Goal: Task Accomplishment & Management: Manage account settings

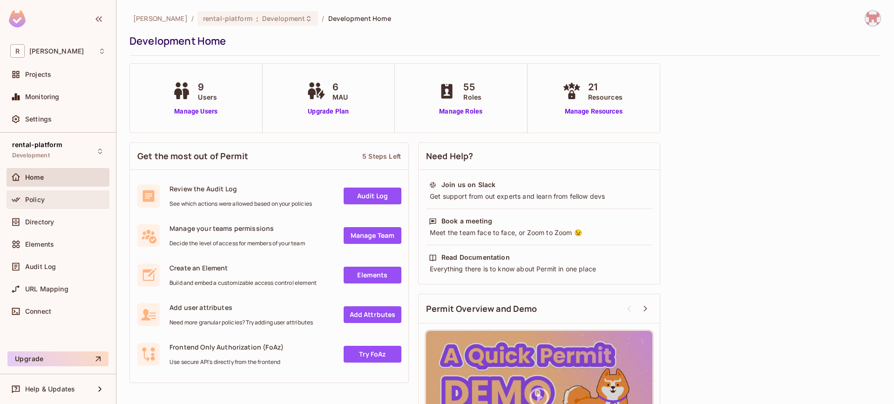
click at [62, 207] on div "Policy" at bounding box center [58, 199] width 103 height 19
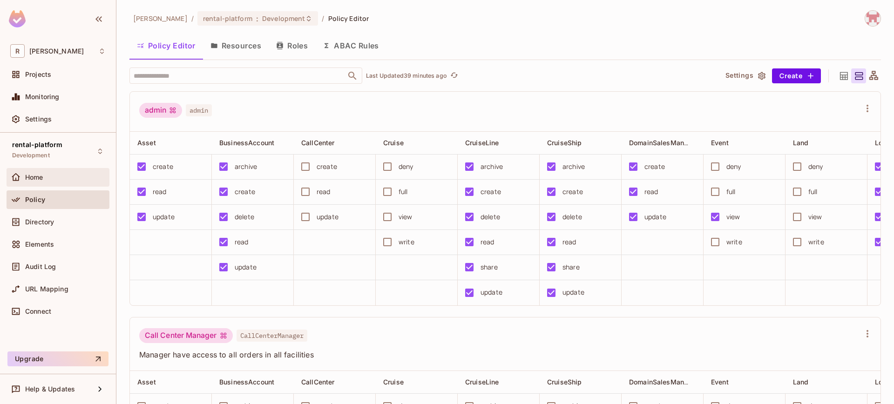
click at [68, 174] on div "Home" at bounding box center [65, 177] width 81 height 7
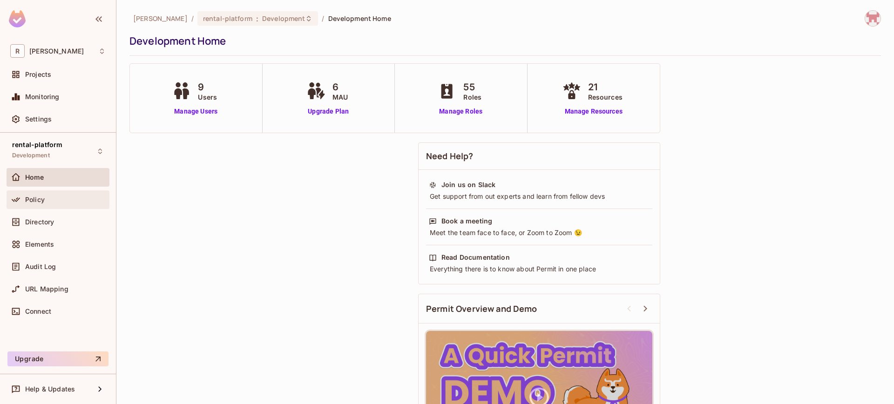
click at [70, 199] on div "Policy" at bounding box center [65, 199] width 81 height 7
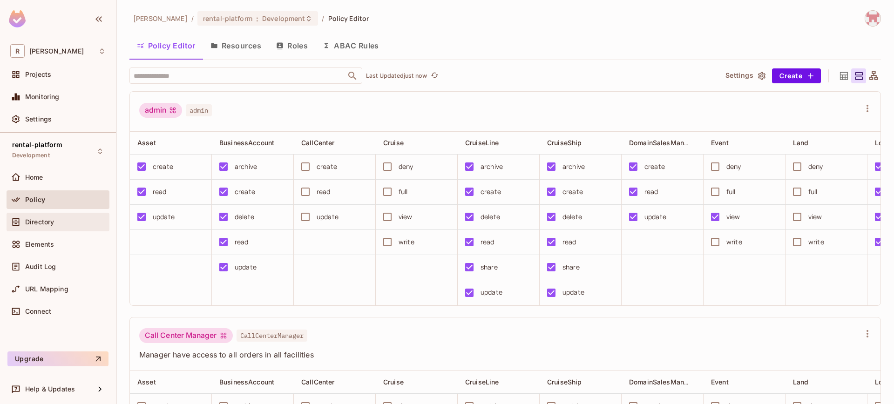
click at [47, 218] on span "Directory" at bounding box center [39, 221] width 29 height 7
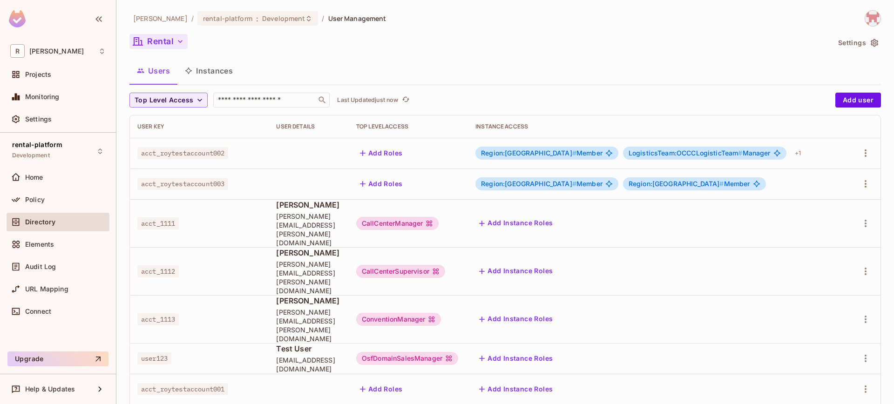
click at [171, 38] on button "Rental" at bounding box center [158, 41] width 58 height 15
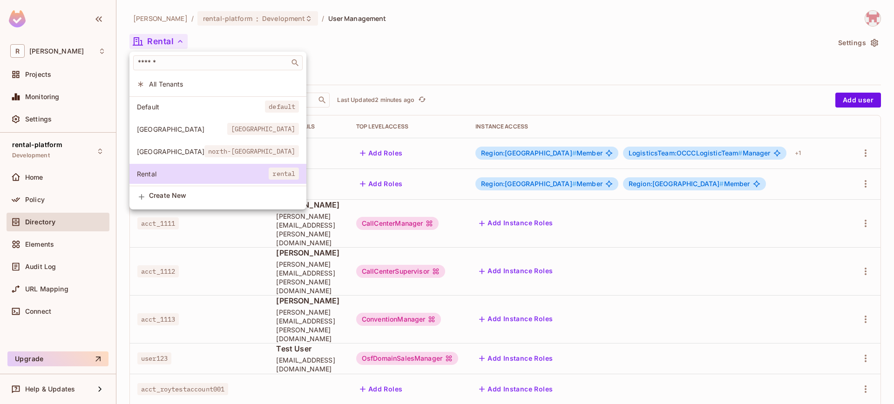
click at [55, 246] on div at bounding box center [447, 202] width 894 height 404
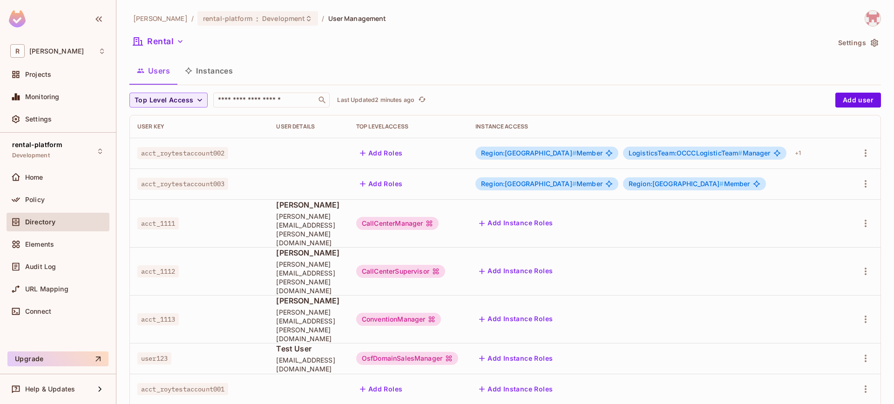
click at [29, 248] on div "​ All Tenants Default default [GEOGRAPHIC_DATA] [GEOGRAPHIC_DATA] [GEOGRAPHIC_D…" at bounding box center [447, 202] width 894 height 404
click at [30, 247] on span "Elements" at bounding box center [39, 244] width 29 height 7
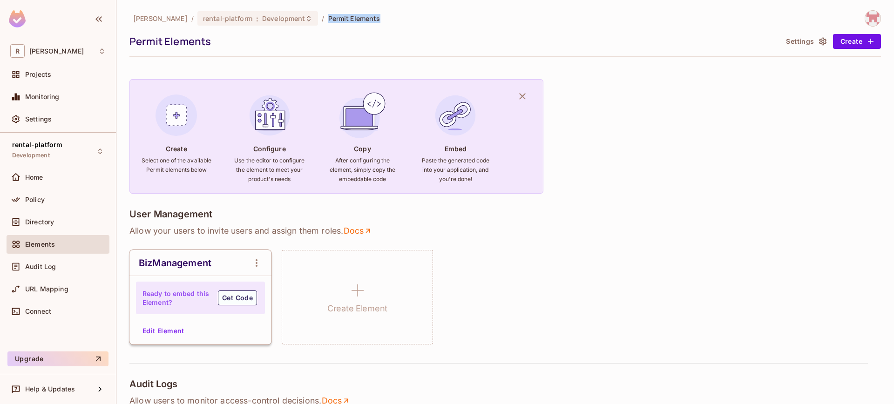
drag, startPoint x: 298, startPoint y: 15, endPoint x: 389, endPoint y: 21, distance: 90.6
click at [389, 21] on div "[PERSON_NAME] / rental-platform : Development / Permit Elements" at bounding box center [504, 18] width 751 height 16
click at [389, 22] on div "[PERSON_NAME] / rental-platform : Development / Permit Elements" at bounding box center [504, 18] width 751 height 16
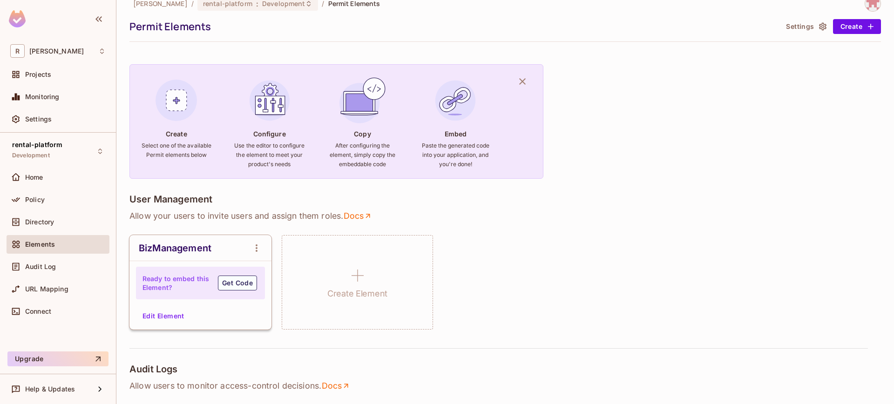
scroll to position [41, 0]
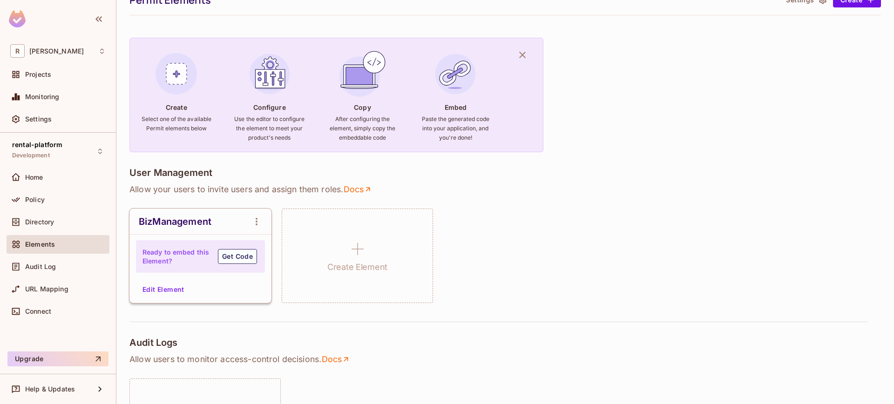
click at [34, 247] on span "Elements" at bounding box center [40, 244] width 30 height 7
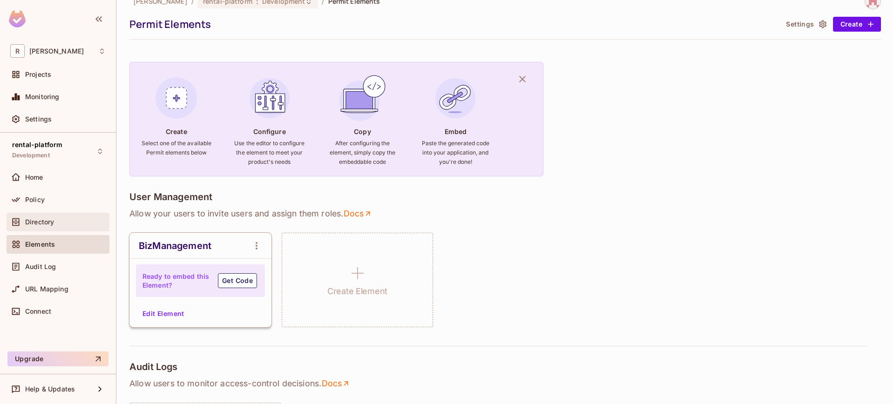
scroll to position [17, 0]
click at [54, 221] on span "Directory" at bounding box center [39, 221] width 29 height 7
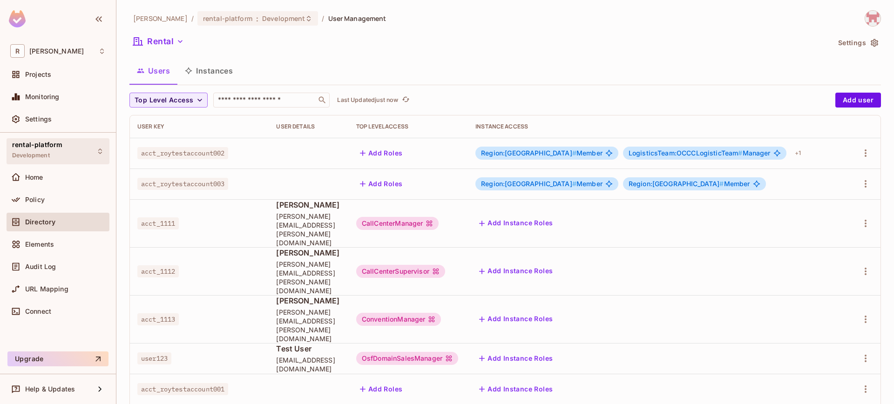
click at [73, 155] on div "rental-platform Development" at bounding box center [58, 151] width 103 height 26
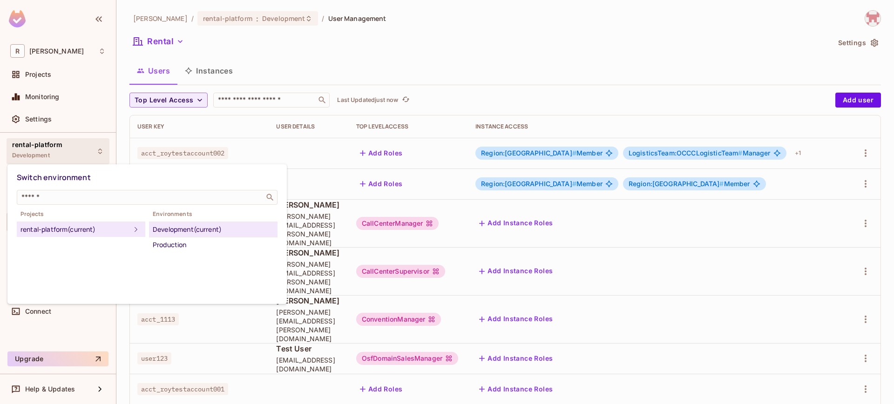
click at [273, 51] on div at bounding box center [447, 202] width 894 height 404
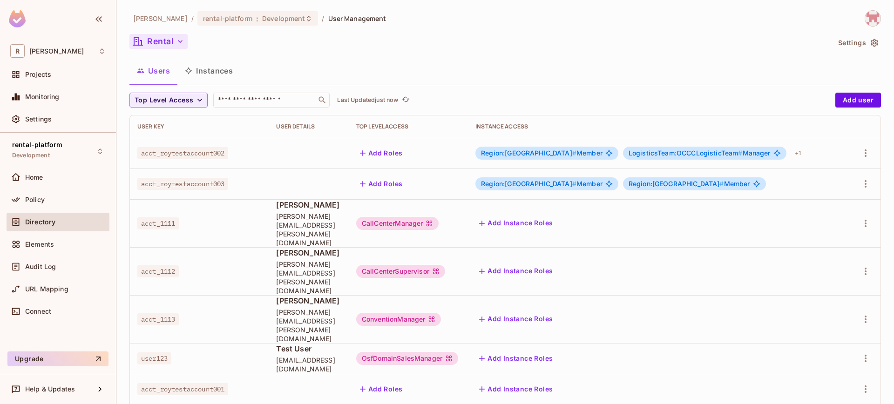
click at [178, 41] on icon "button" at bounding box center [180, 41] width 5 height 3
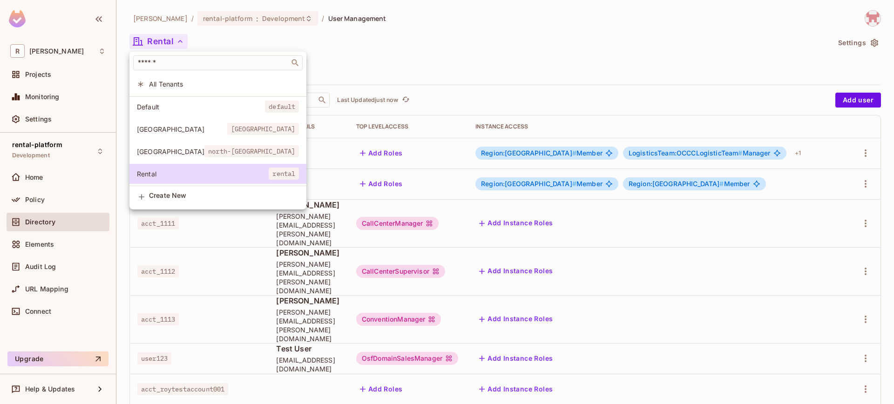
click at [325, 69] on div at bounding box center [447, 202] width 894 height 404
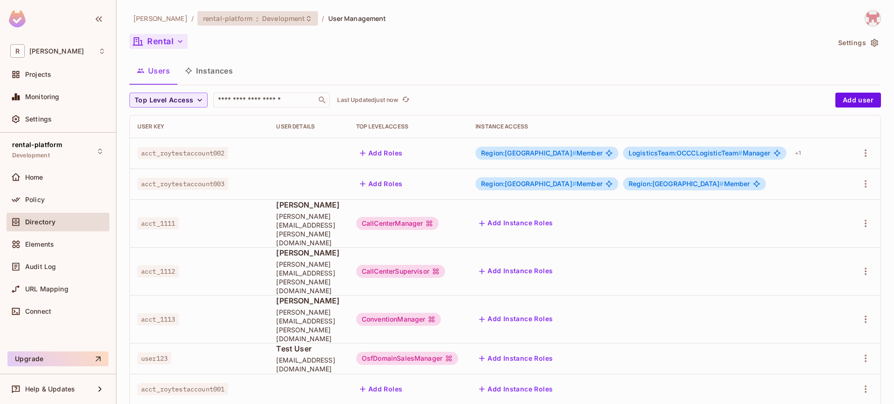
click at [203, 23] on div "rental-platform : Development" at bounding box center [257, 18] width 121 height 14
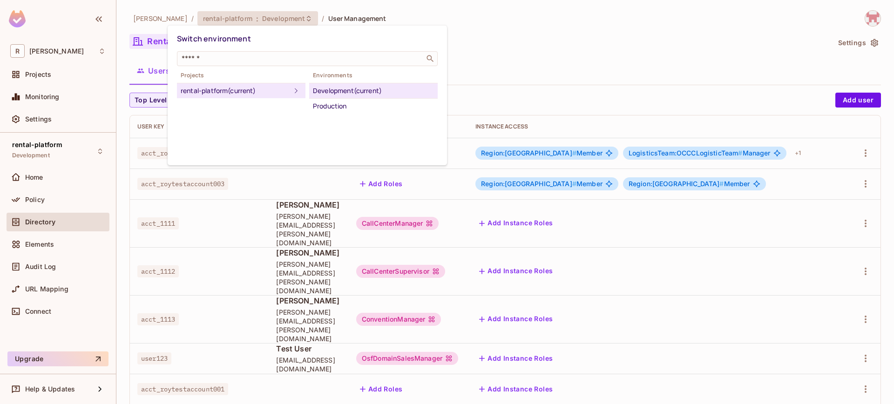
click at [508, 57] on div at bounding box center [447, 202] width 894 height 404
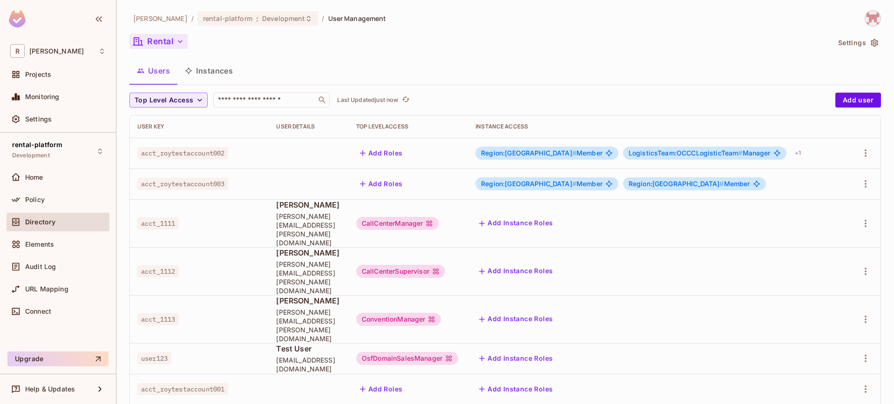
click at [173, 48] on button "Rental" at bounding box center [158, 41] width 58 height 15
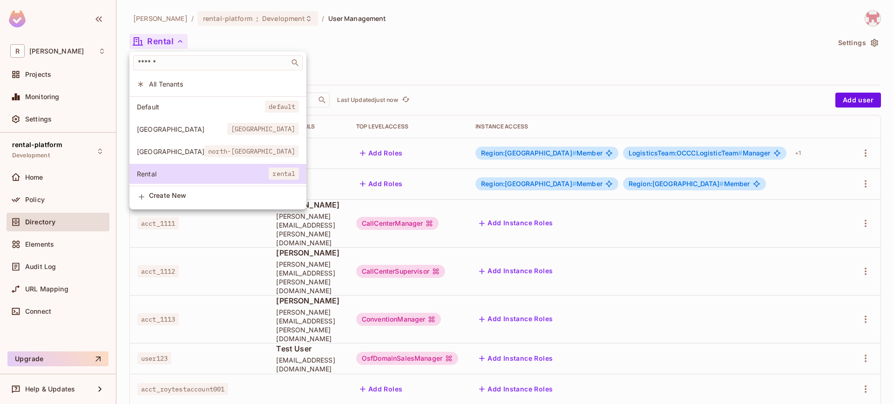
click at [219, 375] on div at bounding box center [447, 202] width 894 height 404
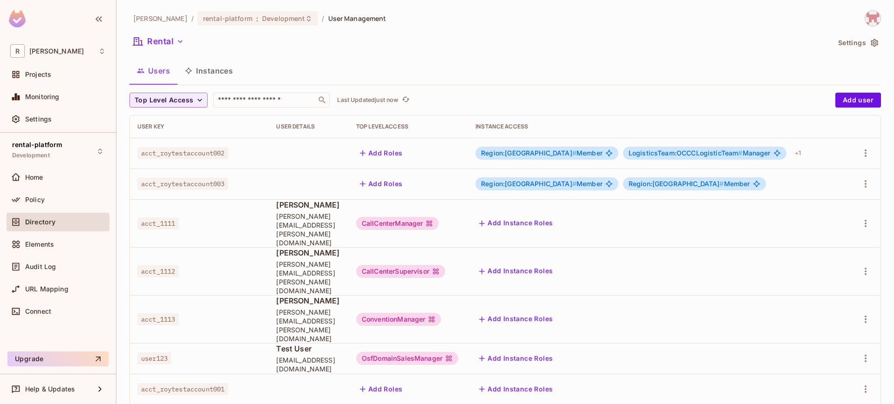
click at [165, 70] on button "Users" at bounding box center [153, 70] width 48 height 23
click at [171, 37] on button "Rental" at bounding box center [158, 41] width 58 height 15
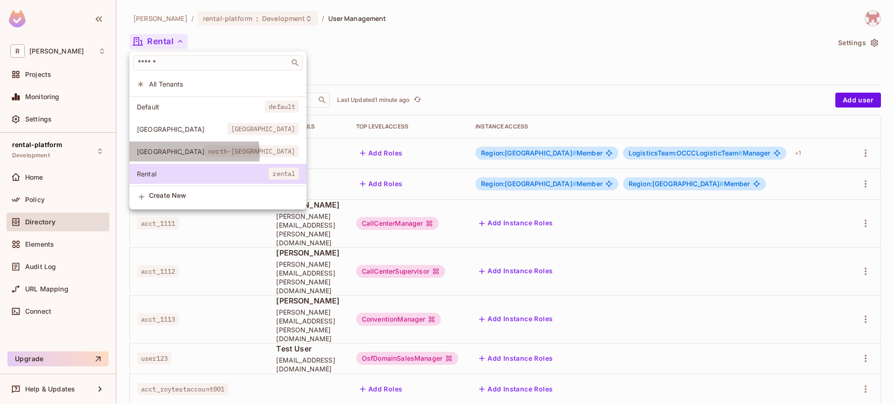
click at [204, 154] on span "north-[GEOGRAPHIC_DATA]" at bounding box center [251, 151] width 95 height 12
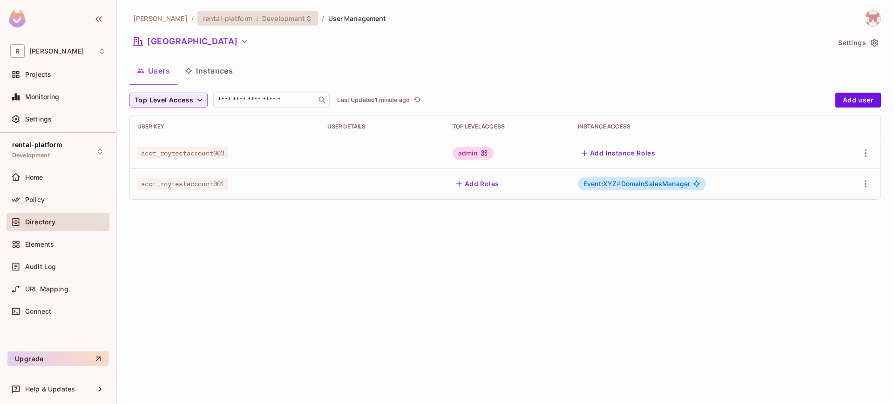
click at [250, 24] on div "rental-platform : Development" at bounding box center [257, 18] width 121 height 14
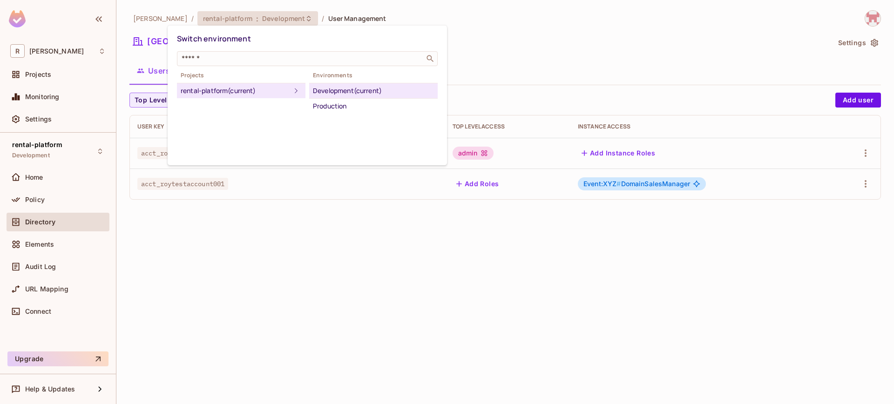
click at [403, 17] on div at bounding box center [447, 202] width 894 height 404
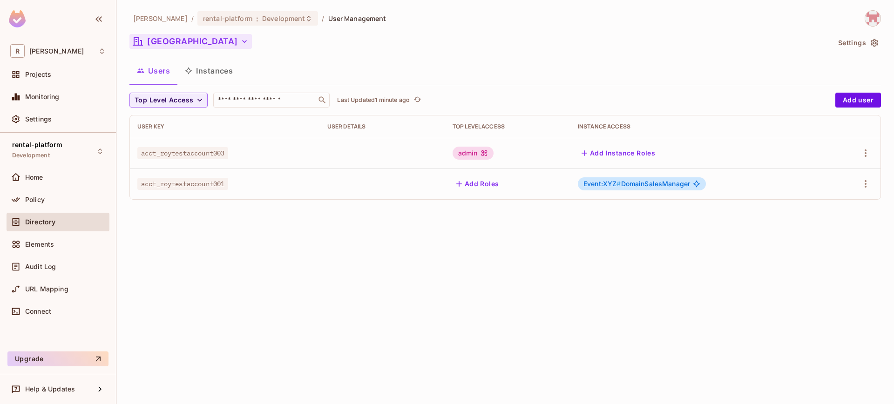
click at [193, 43] on button "[GEOGRAPHIC_DATA]" at bounding box center [190, 41] width 122 height 15
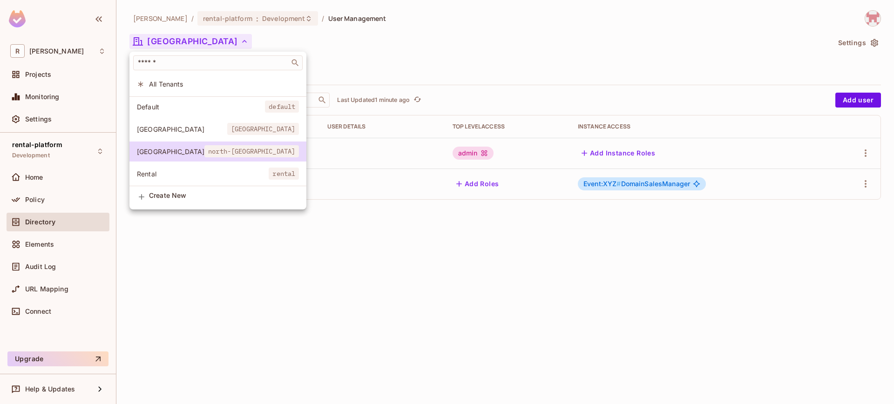
click at [420, 234] on div at bounding box center [447, 202] width 894 height 404
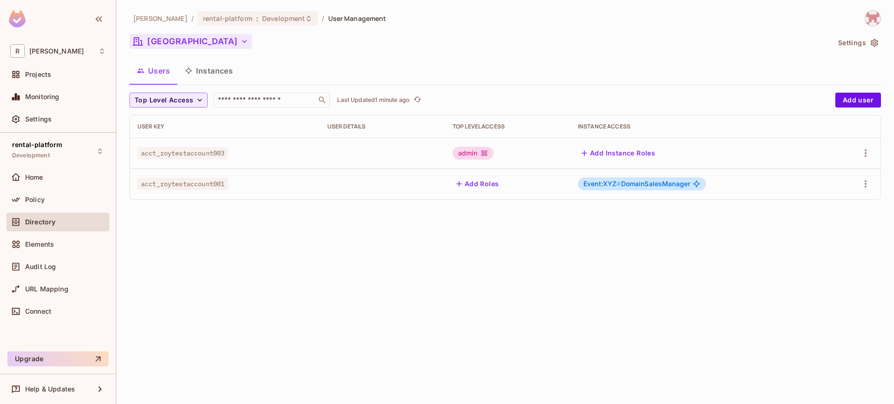
click at [189, 36] on button "[GEOGRAPHIC_DATA]" at bounding box center [190, 41] width 122 height 15
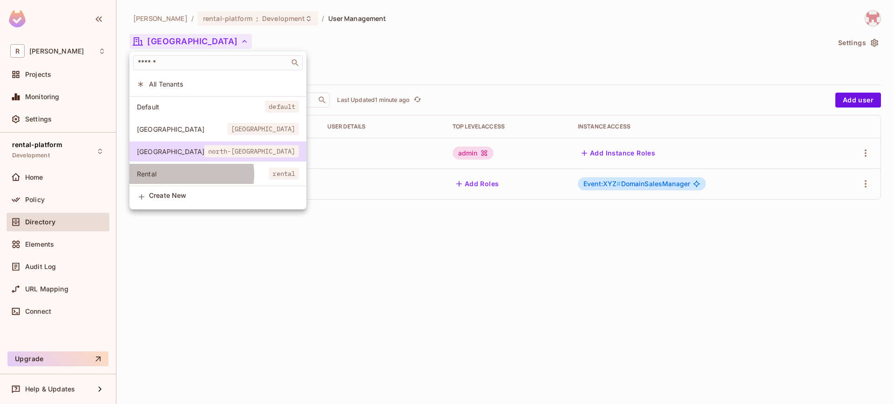
click at [184, 175] on span "Rental" at bounding box center [203, 173] width 132 height 9
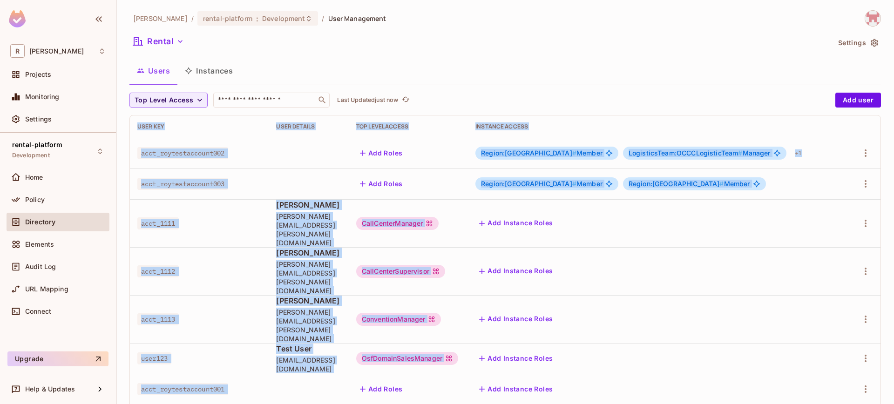
drag, startPoint x: 261, startPoint y: 369, endPoint x: 120, endPoint y: 358, distance: 141.5
click at [120, 359] on div "[PERSON_NAME]-poc / rental-platform : Development / User Management Rental Sett…" at bounding box center [504, 202] width 777 height 404
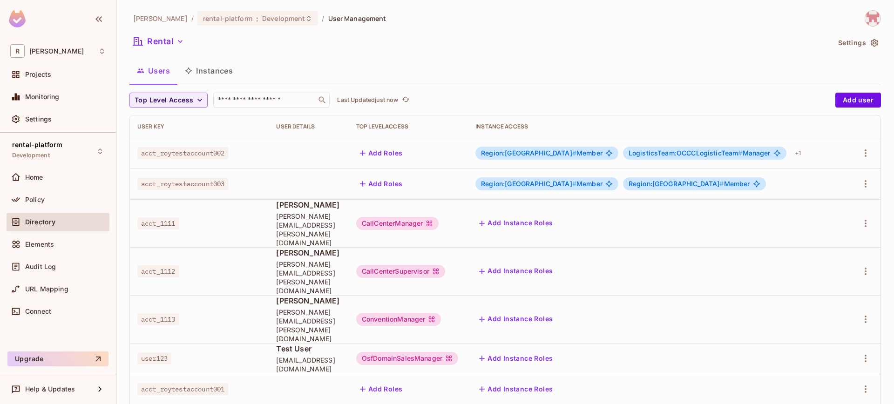
drag, startPoint x: 169, startPoint y: 367, endPoint x: 266, endPoint y: 370, distance: 97.8
copy span "auth0|649bd008ee2ccf7759148494"
click at [162, 40] on button "Rental" at bounding box center [158, 41] width 58 height 15
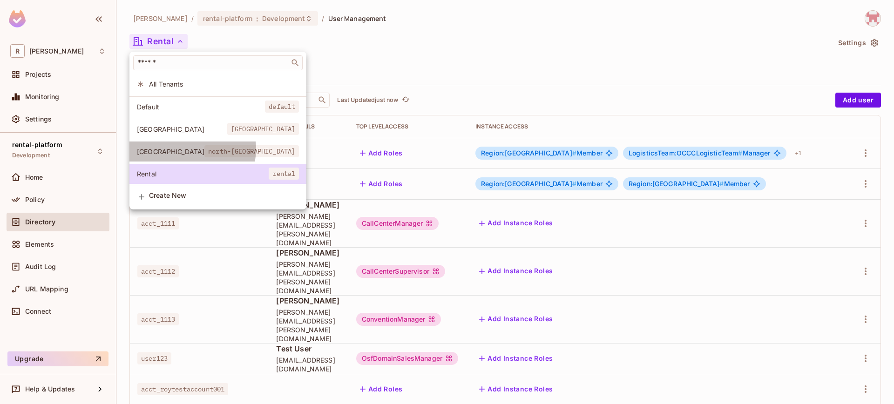
click at [204, 149] on span "north-[GEOGRAPHIC_DATA]" at bounding box center [251, 151] width 95 height 12
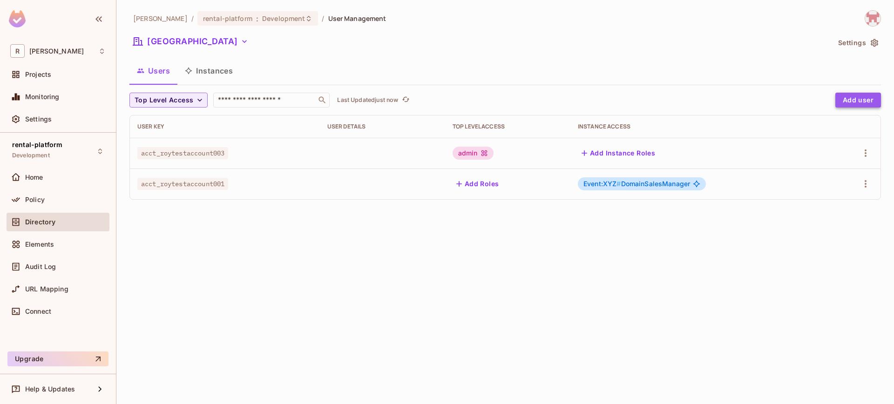
click at [848, 95] on button "Add user" at bounding box center [858, 100] width 46 height 15
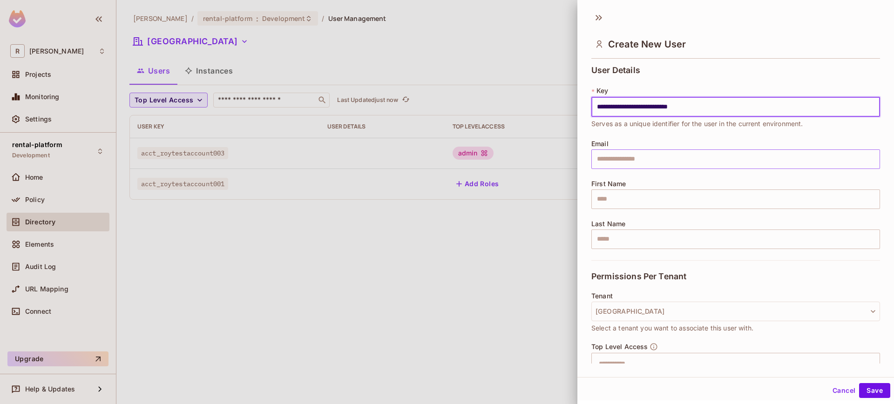
type input "**********"
click at [622, 155] on input "text" at bounding box center [735, 159] width 289 height 20
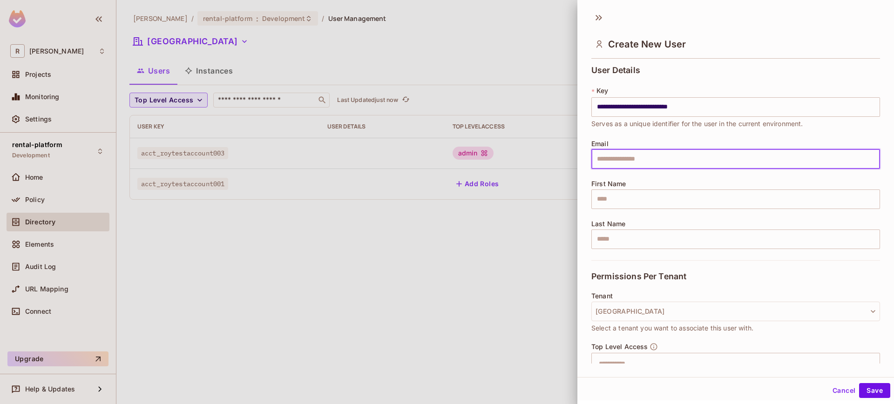
type input "**********"
click at [635, 196] on input "text" at bounding box center [735, 199] width 289 height 20
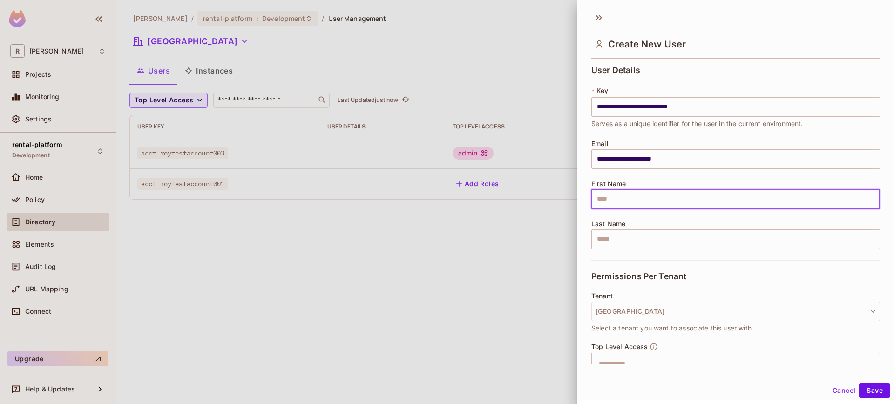
type input "********"
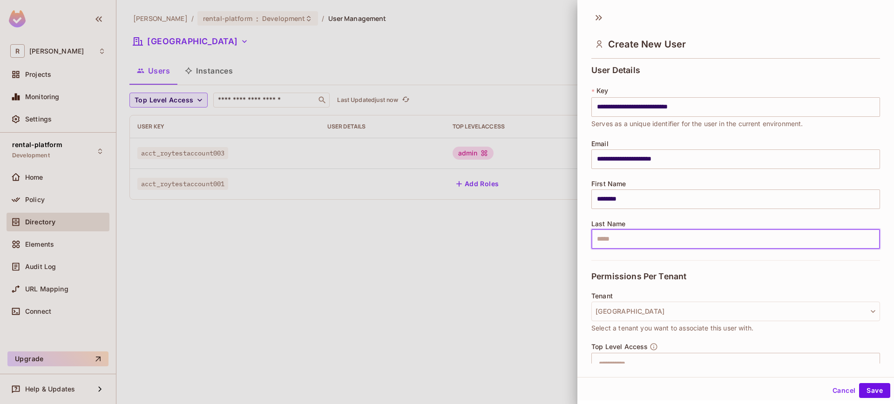
click at [638, 239] on input "text" at bounding box center [735, 240] width 289 height 20
type input "*****"
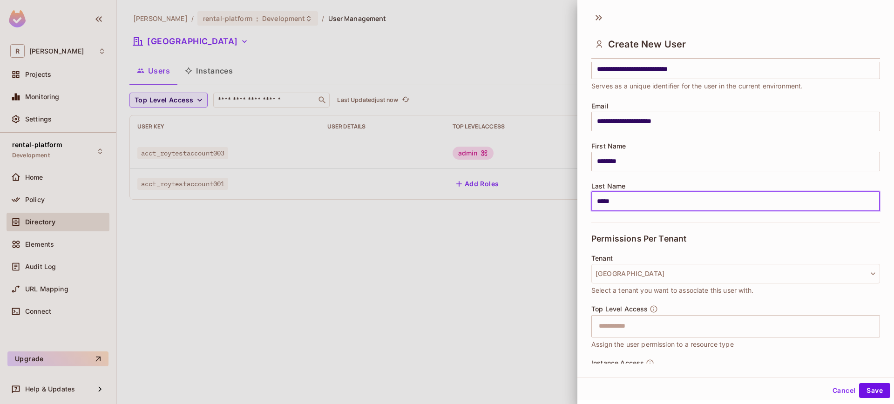
scroll to position [91, 0]
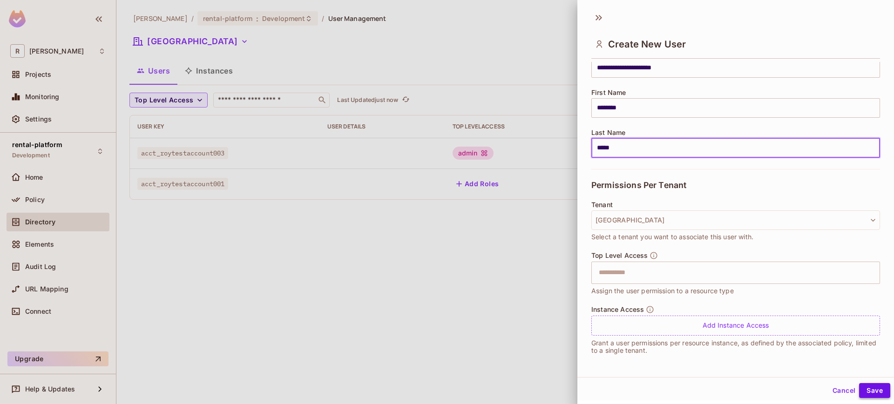
click at [867, 396] on button "Save" at bounding box center [874, 390] width 31 height 15
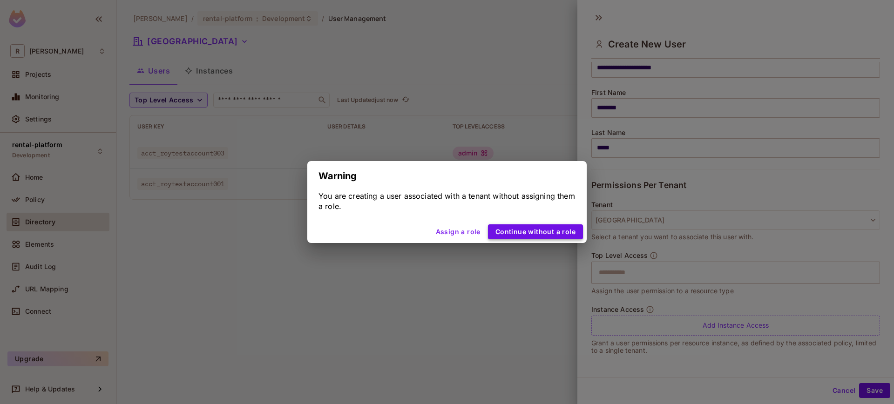
click at [538, 234] on button "Continue without a role" at bounding box center [535, 231] width 95 height 15
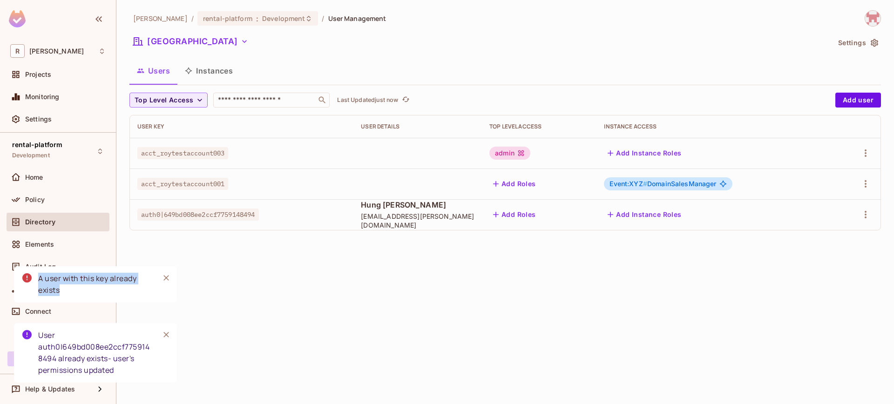
drag, startPoint x: 37, startPoint y: 278, endPoint x: 74, endPoint y: 290, distance: 38.3
click at [74, 290] on div "A user with this key already exists" at bounding box center [95, 284] width 163 height 36
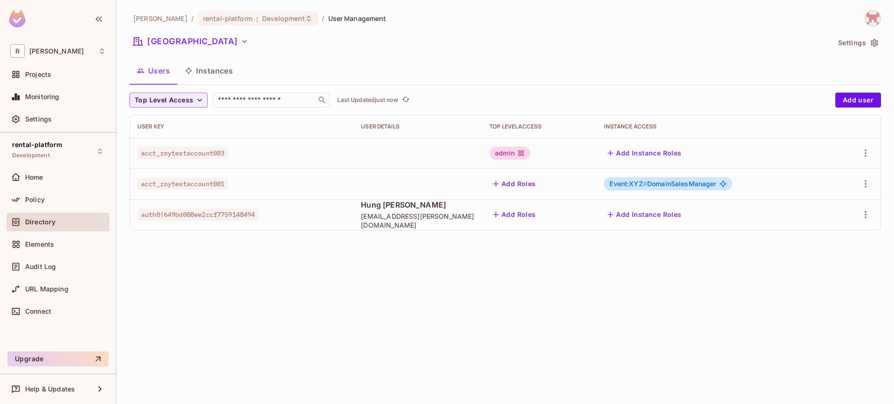
drag, startPoint x: 480, startPoint y: 272, endPoint x: 524, endPoint y: 257, distance: 46.8
click at [480, 273] on div "[PERSON_NAME]-poc / rental-platform : Development / User Management [GEOGRAPHIC…" at bounding box center [504, 202] width 777 height 404
click at [167, 221] on td "auth0|649bd008ee2ccf7759148494" at bounding box center [241, 214] width 223 height 31
click at [169, 218] on span "auth0|649bd008ee2ccf7759148494" at bounding box center [198, 215] width 122 height 12
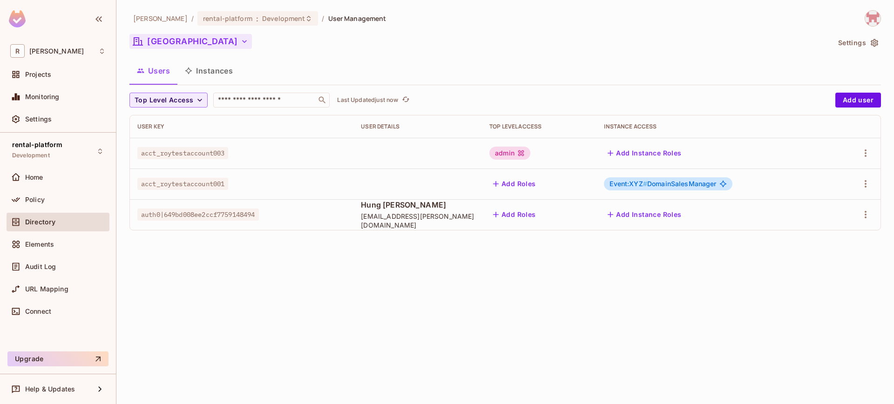
click at [167, 38] on button "[GEOGRAPHIC_DATA]" at bounding box center [190, 41] width 122 height 15
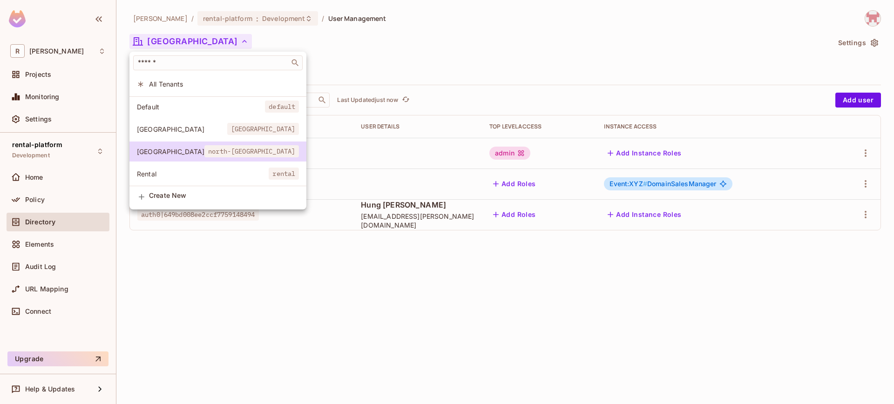
click at [256, 326] on div at bounding box center [447, 202] width 894 height 404
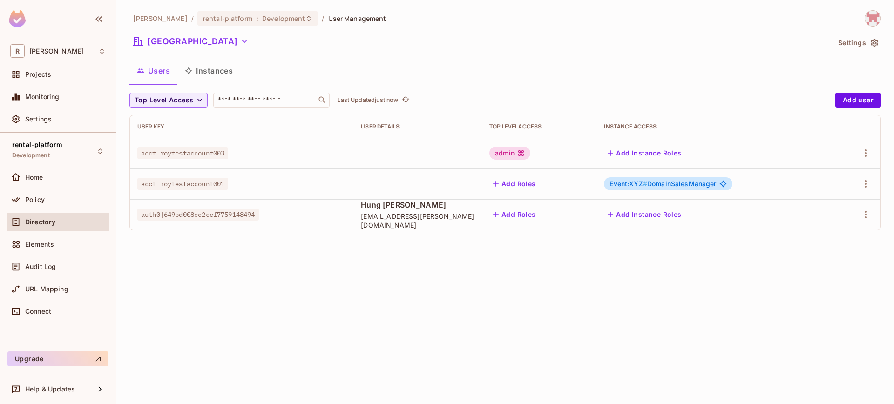
click at [249, 215] on span "auth0|649bd008ee2ccf7759148494" at bounding box center [198, 215] width 122 height 12
drag, startPoint x: 499, startPoint y: 276, endPoint x: 592, endPoint y: 231, distance: 103.5
click at [499, 275] on div "[PERSON_NAME]-poc / rental-platform : Development / User Management [GEOGRAPHIC…" at bounding box center [504, 202] width 777 height 404
click at [155, 41] on button "[GEOGRAPHIC_DATA]" at bounding box center [190, 41] width 122 height 15
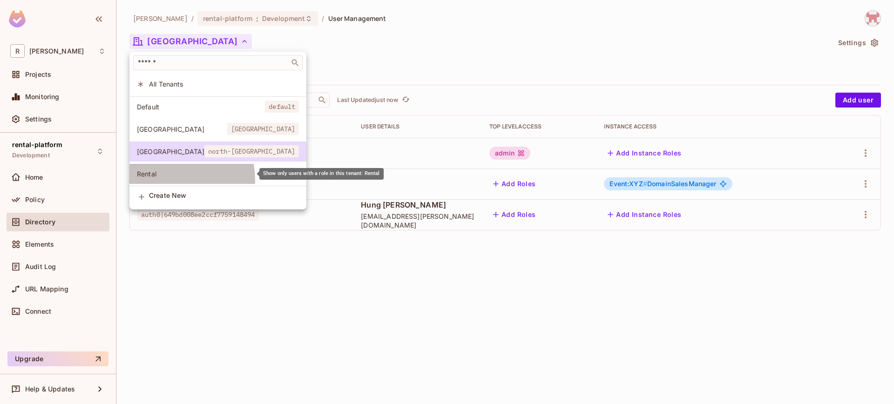
click at [169, 182] on li "Rental rental" at bounding box center [217, 174] width 177 height 20
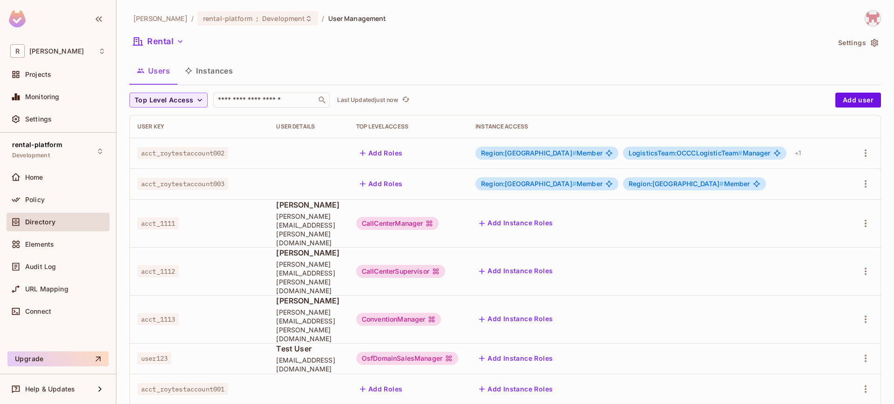
scroll to position [0, 0]
drag, startPoint x: 674, startPoint y: 370, endPoint x: 783, endPoint y: 368, distance: 109.0
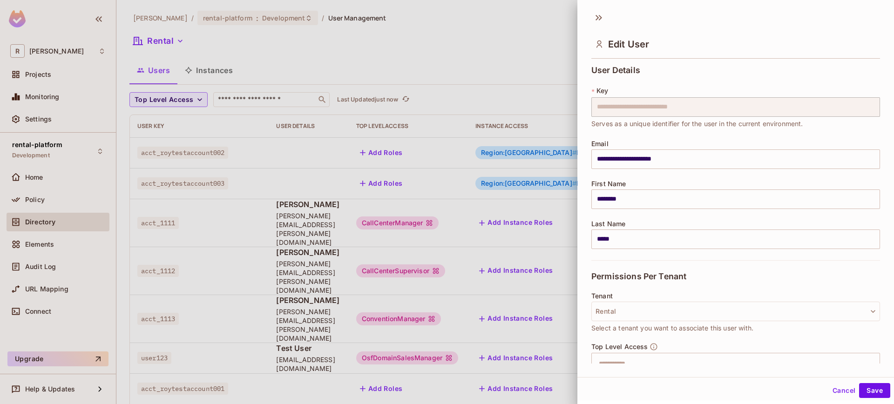
click at [493, 370] on div at bounding box center [447, 202] width 894 height 404
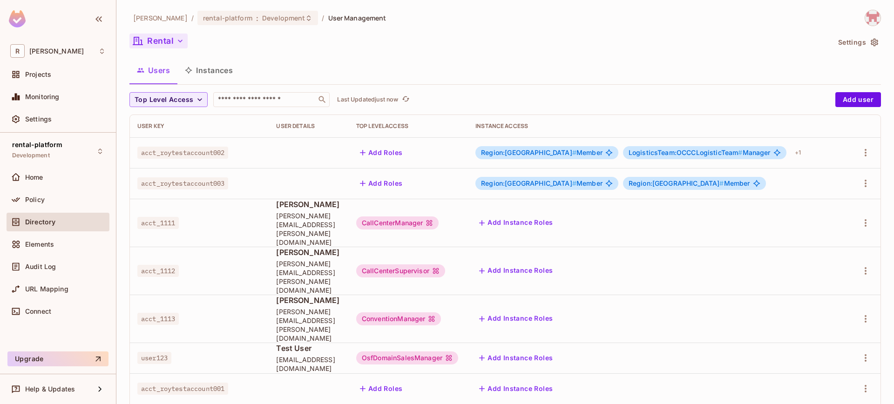
click at [171, 45] on button "Rental" at bounding box center [158, 41] width 58 height 15
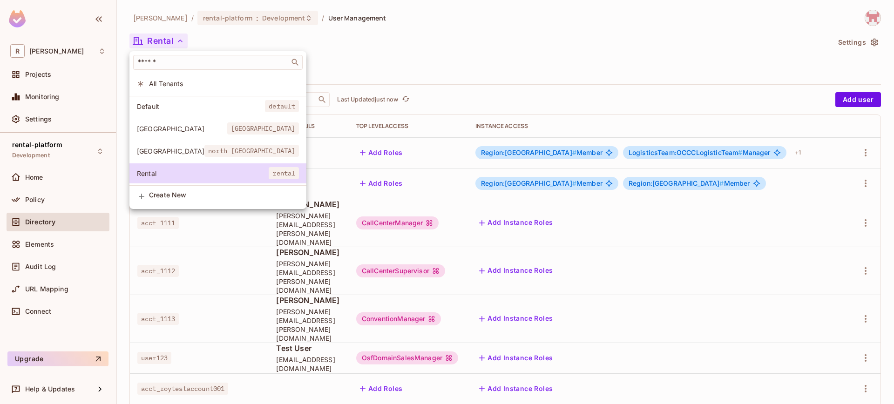
click at [389, 70] on div at bounding box center [447, 202] width 894 height 404
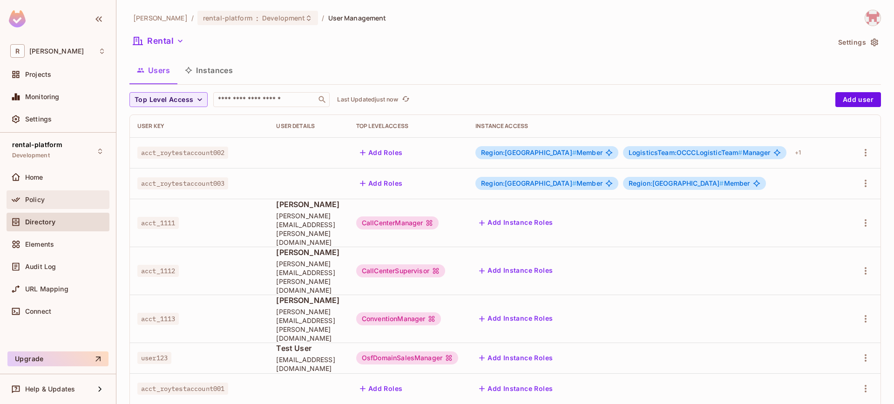
click at [56, 207] on div "Policy" at bounding box center [58, 199] width 103 height 19
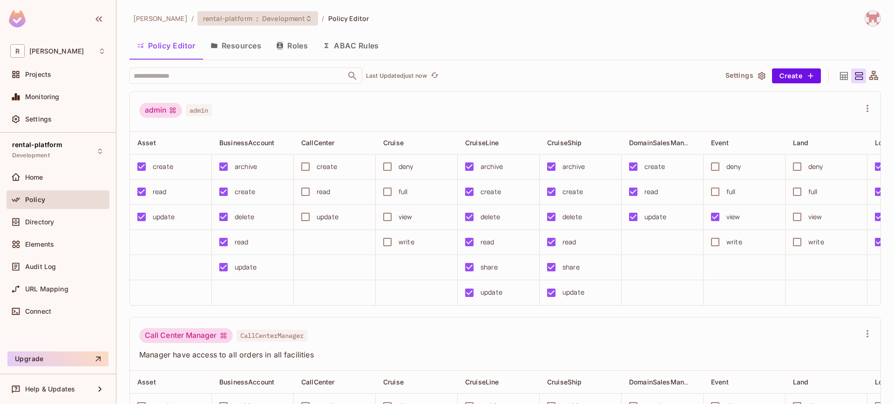
click at [269, 19] on span "Development" at bounding box center [283, 18] width 43 height 9
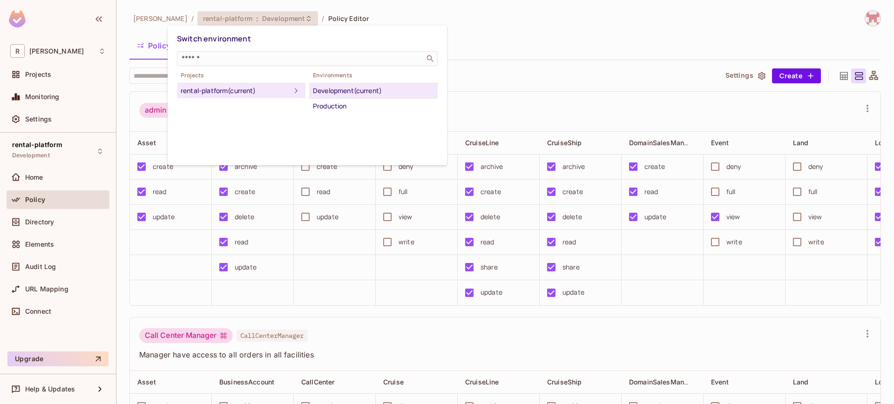
click at [270, 22] on div at bounding box center [447, 202] width 894 height 404
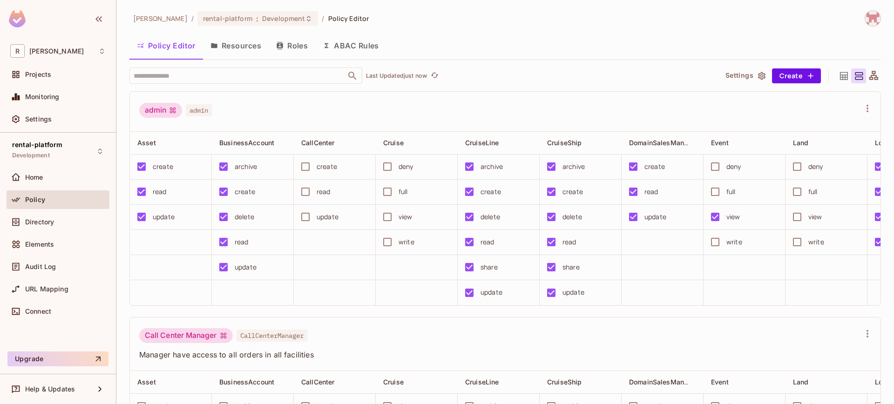
click at [56, 196] on div "Policy" at bounding box center [65, 199] width 81 height 7
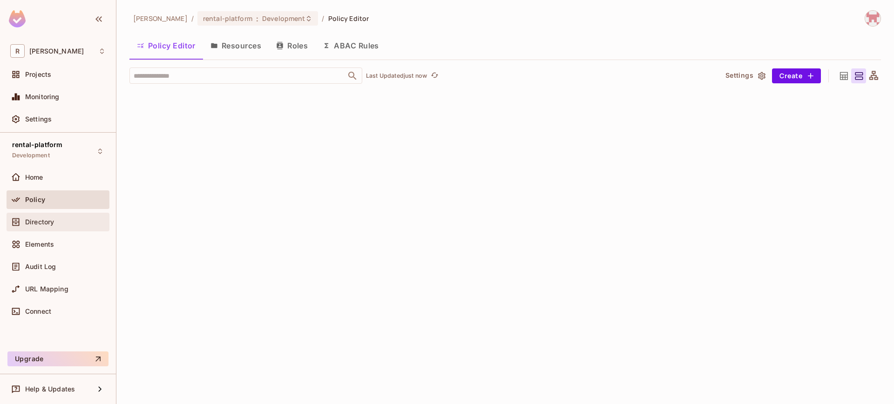
click at [48, 217] on div "Directory" at bounding box center [57, 221] width 95 height 11
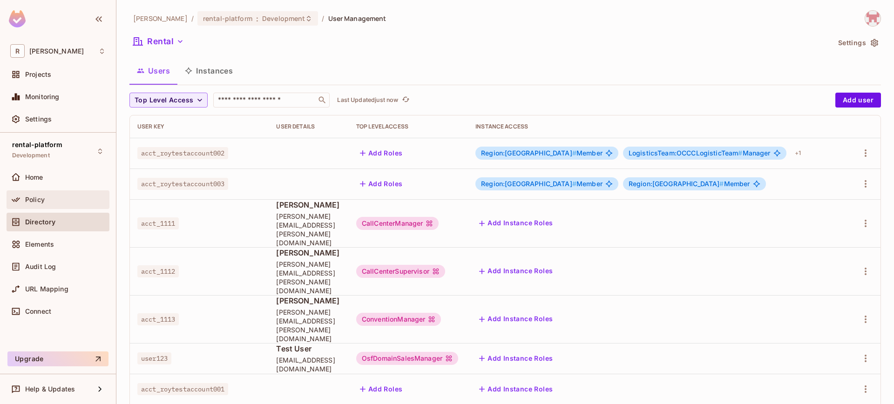
click at [44, 207] on div "Policy" at bounding box center [58, 199] width 103 height 19
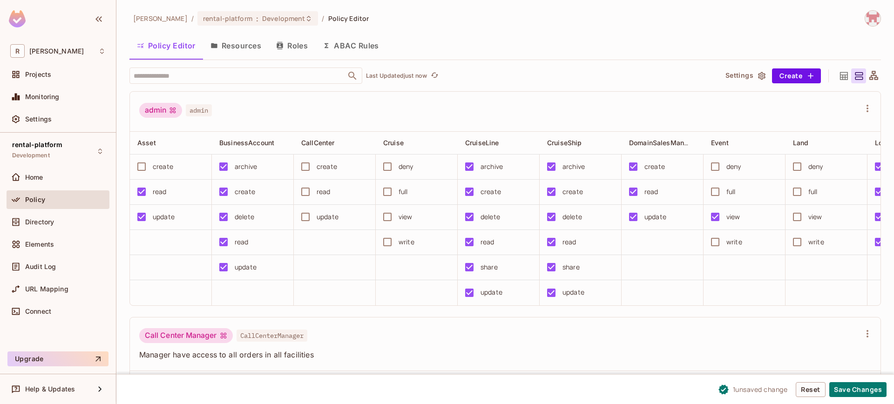
drag, startPoint x: 855, startPoint y: 385, endPoint x: 792, endPoint y: 369, distance: 65.5
click at [855, 385] on button "Save Changes" at bounding box center [857, 389] width 57 height 15
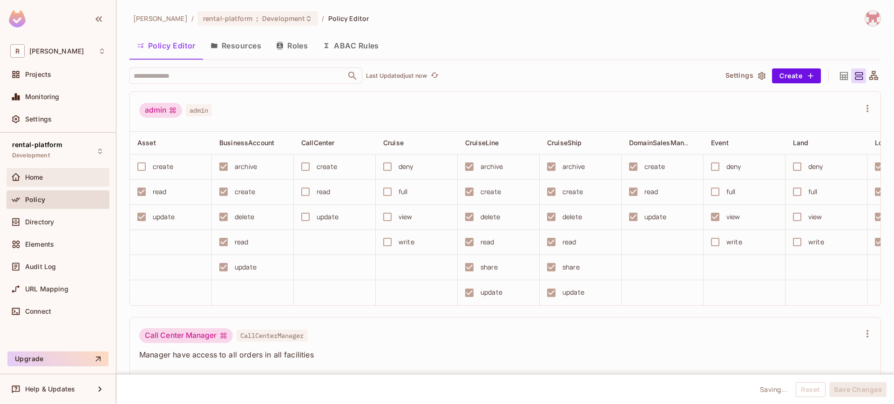
click at [41, 182] on div "Home" at bounding box center [58, 177] width 103 height 19
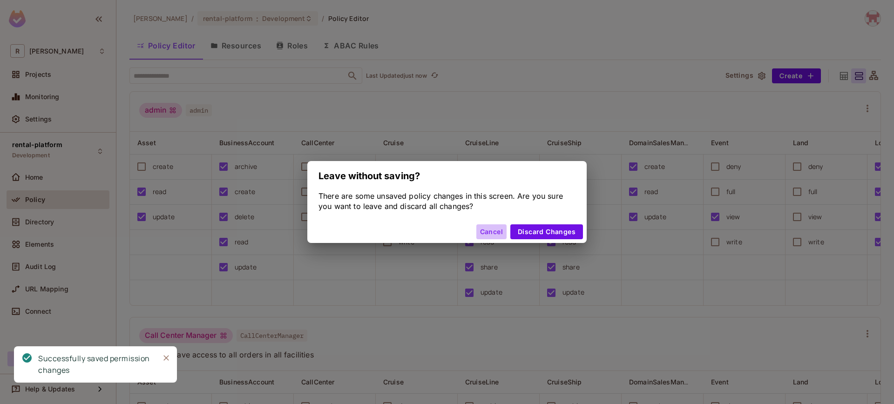
click at [499, 232] on button "Cancel" at bounding box center [491, 231] width 30 height 15
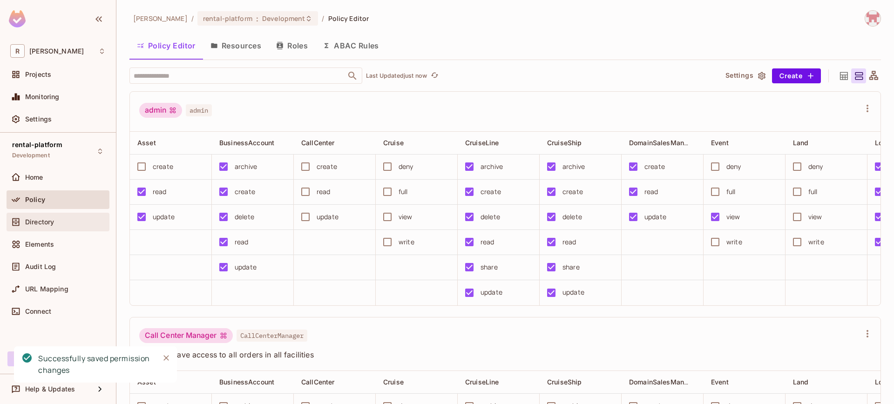
click at [49, 218] on span "Directory" at bounding box center [39, 221] width 29 height 7
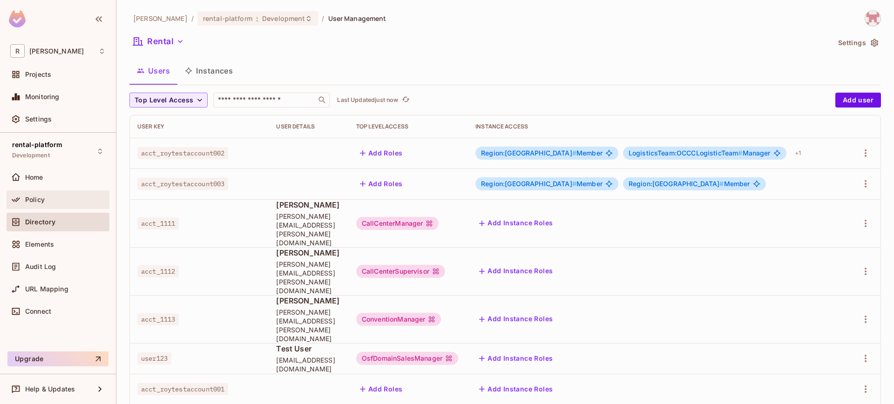
click at [65, 200] on div "Policy" at bounding box center [65, 199] width 81 height 7
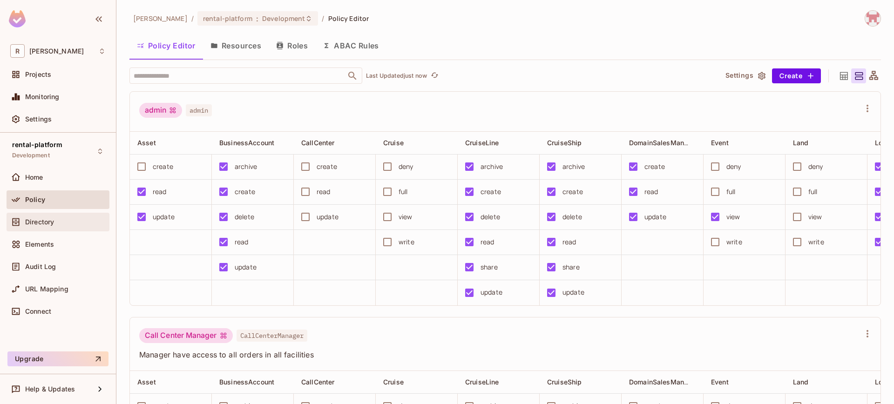
click at [58, 219] on div "Directory" at bounding box center [65, 221] width 81 height 7
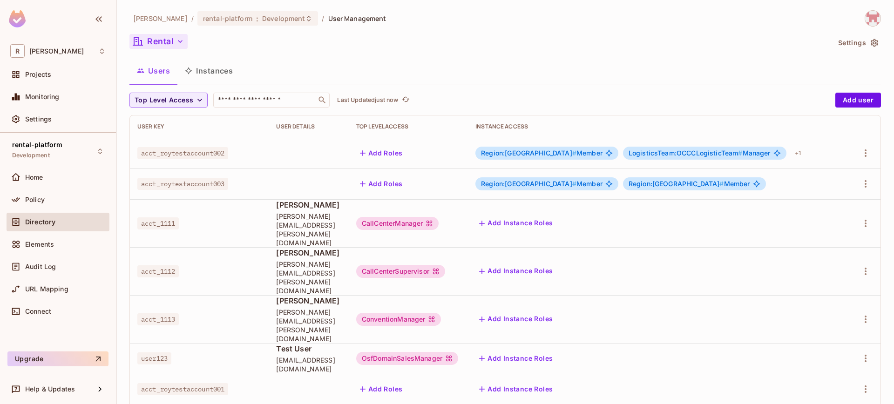
click at [176, 46] on icon "button" at bounding box center [180, 41] width 9 height 9
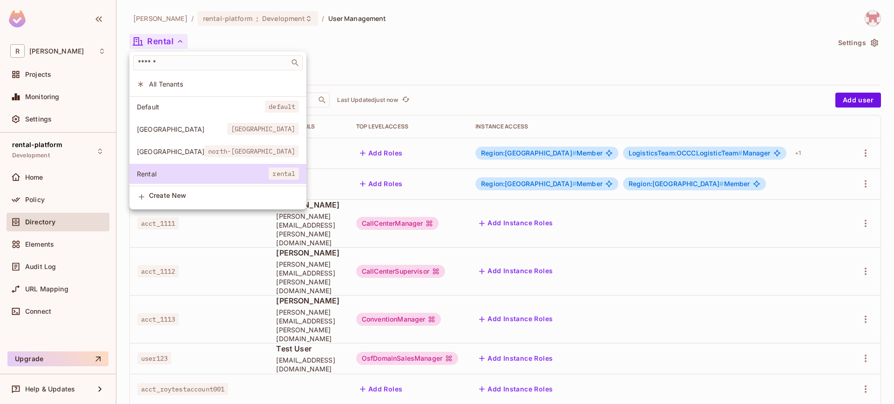
click at [172, 155] on span "[GEOGRAPHIC_DATA]" at bounding box center [171, 151] width 68 height 9
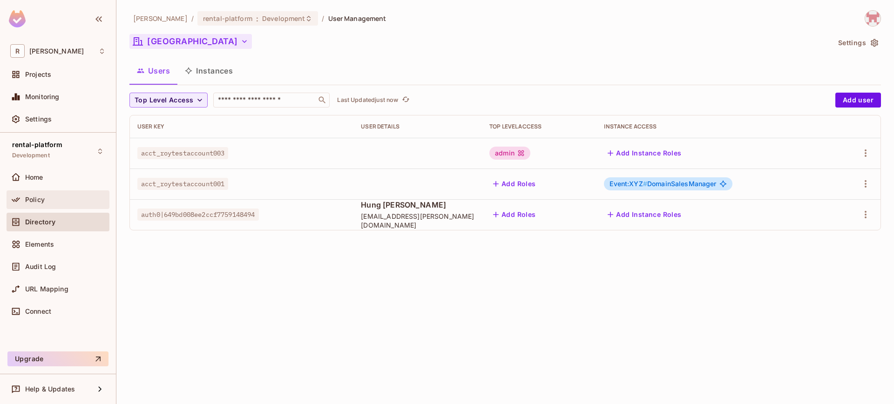
click at [65, 201] on div "Policy" at bounding box center [65, 199] width 81 height 7
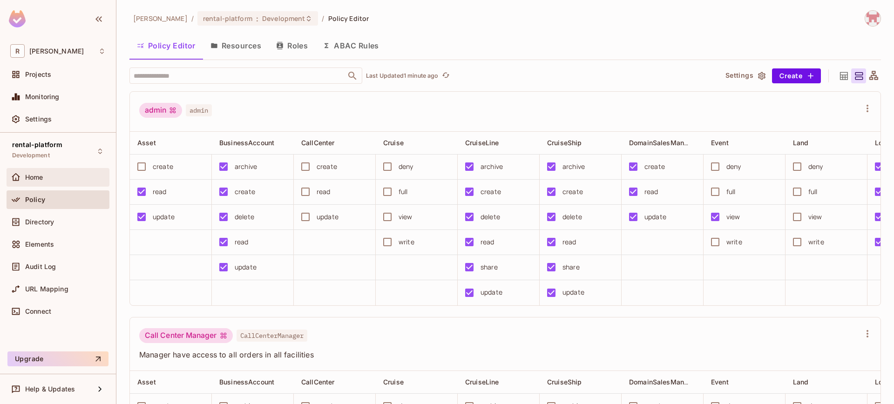
click at [55, 171] on div "Home" at bounding box center [58, 177] width 103 height 19
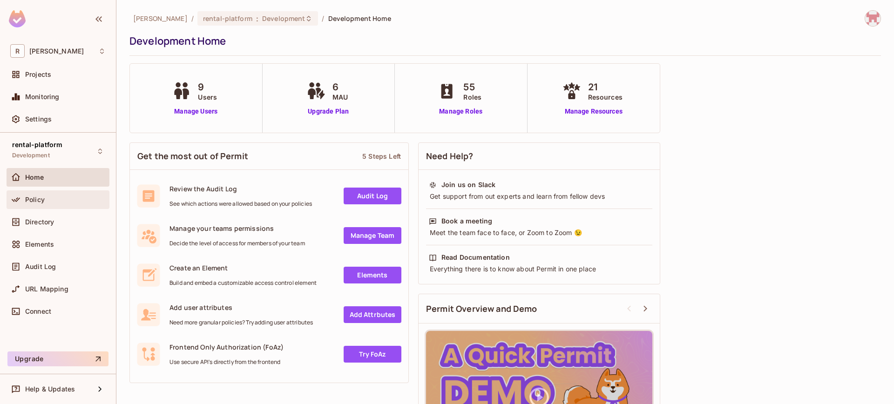
click at [61, 201] on div "Policy" at bounding box center [65, 199] width 81 height 7
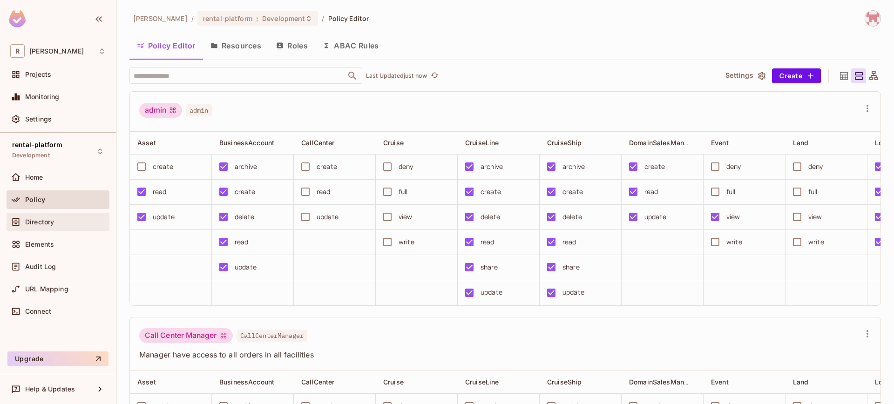
click at [68, 226] on div "Directory" at bounding box center [57, 221] width 95 height 11
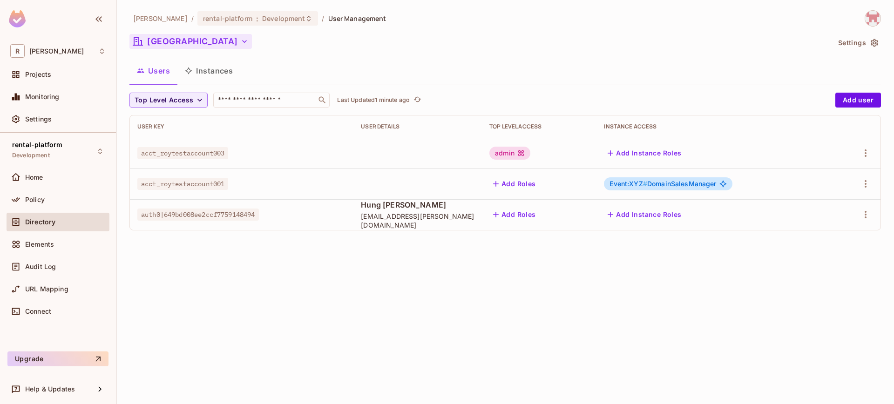
click at [184, 45] on button "[GEOGRAPHIC_DATA]" at bounding box center [190, 41] width 122 height 15
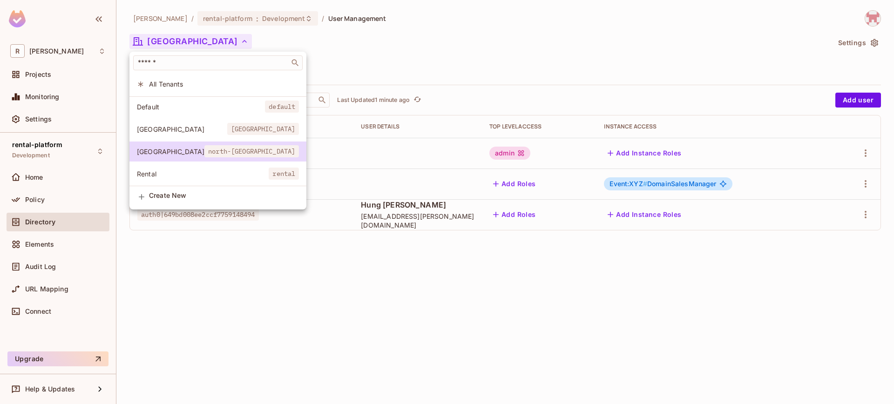
click at [184, 176] on span "Rental" at bounding box center [203, 173] width 132 height 9
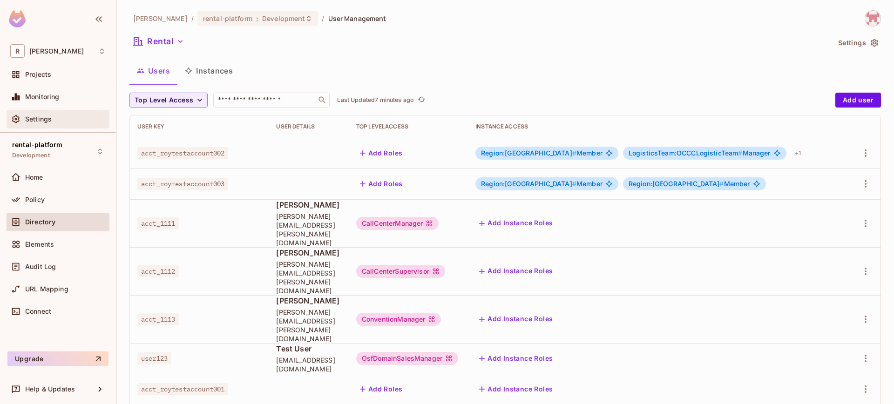
click at [57, 115] on div "Settings" at bounding box center [65, 118] width 81 height 7
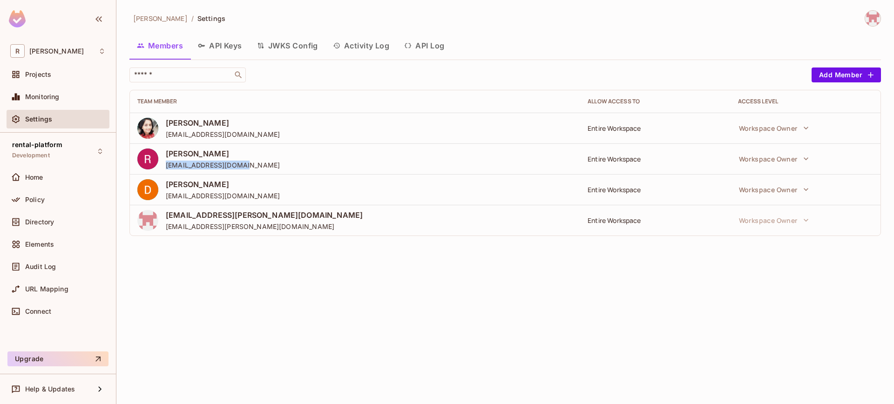
drag, startPoint x: 166, startPoint y: 164, endPoint x: 259, endPoint y: 167, distance: 93.6
click at [259, 167] on div "[PERSON_NAME] [EMAIL_ADDRESS][DOMAIN_NAME]" at bounding box center [354, 159] width 435 height 21
drag, startPoint x: 169, startPoint y: 193, endPoint x: 270, endPoint y: 209, distance: 102.7
click at [277, 193] on div "[PERSON_NAME] [EMAIL_ADDRESS][DOMAIN_NAME]" at bounding box center [354, 189] width 435 height 21
click at [266, 215] on div "[EMAIL_ADDRESS][PERSON_NAME][DOMAIN_NAME] [DOMAIN_NAME][EMAIL_ADDRESS][PERSON_N…" at bounding box center [354, 220] width 435 height 21
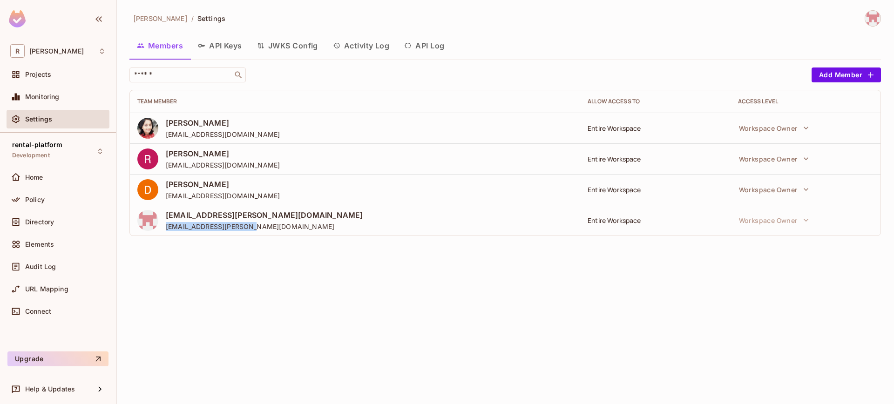
drag, startPoint x: 168, startPoint y: 228, endPoint x: 269, endPoint y: 226, distance: 101.5
click at [270, 226] on div "[EMAIL_ADDRESS][PERSON_NAME][DOMAIN_NAME] [DOMAIN_NAME][EMAIL_ADDRESS][PERSON_N…" at bounding box center [354, 220] width 435 height 21
click at [268, 226] on div "[EMAIL_ADDRESS][PERSON_NAME][DOMAIN_NAME] [DOMAIN_NAME][EMAIL_ADDRESS][PERSON_N…" at bounding box center [354, 220] width 435 height 21
drag, startPoint x: 254, startPoint y: 230, endPoint x: 217, endPoint y: 226, distance: 36.5
click at [217, 226] on span "[EMAIL_ADDRESS][PERSON_NAME][DOMAIN_NAME]" at bounding box center [264, 226] width 197 height 9
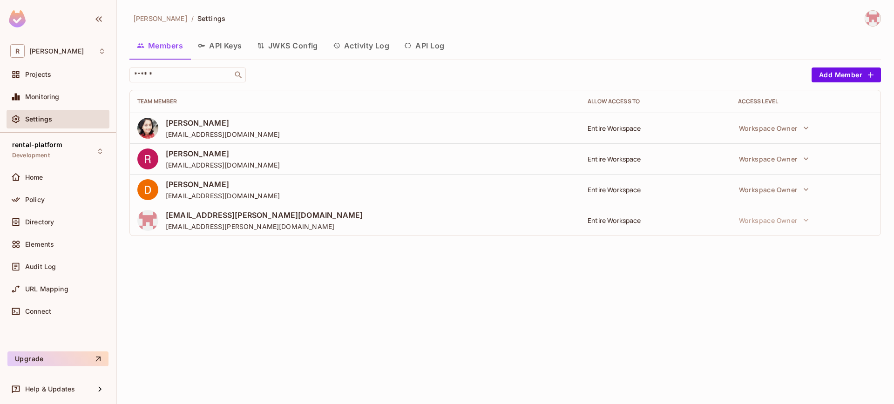
click at [206, 226] on span "[EMAIL_ADDRESS][PERSON_NAME][DOMAIN_NAME]" at bounding box center [264, 226] width 197 height 9
click at [213, 229] on span "[EMAIL_ADDRESS][PERSON_NAME][DOMAIN_NAME]" at bounding box center [264, 226] width 197 height 9
drag, startPoint x: 165, startPoint y: 225, endPoint x: 257, endPoint y: 230, distance: 91.9
click at [257, 230] on td "[EMAIL_ADDRESS][PERSON_NAME][DOMAIN_NAME] [DOMAIN_NAME][EMAIL_ADDRESS][PERSON_N…" at bounding box center [355, 220] width 450 height 31
click at [254, 230] on span "[EMAIL_ADDRESS][PERSON_NAME][DOMAIN_NAME]" at bounding box center [264, 226] width 197 height 9
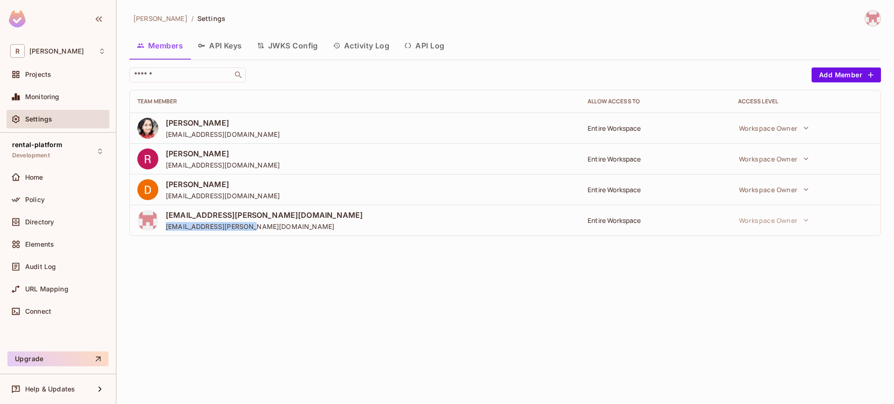
drag, startPoint x: 238, startPoint y: 228, endPoint x: 166, endPoint y: 230, distance: 72.2
click at [166, 230] on div "[EMAIL_ADDRESS][PERSON_NAME][DOMAIN_NAME] [DOMAIN_NAME][EMAIL_ADDRESS][PERSON_N…" at bounding box center [354, 220] width 435 height 21
click at [165, 222] on div "[EMAIL_ADDRESS][PERSON_NAME][DOMAIN_NAME] [DOMAIN_NAME][EMAIL_ADDRESS][PERSON_N…" at bounding box center [354, 220] width 435 height 21
drag, startPoint x: 166, startPoint y: 225, endPoint x: 251, endPoint y: 224, distance: 85.2
click at [251, 224] on span "[EMAIL_ADDRESS][PERSON_NAME][DOMAIN_NAME]" at bounding box center [264, 226] width 197 height 9
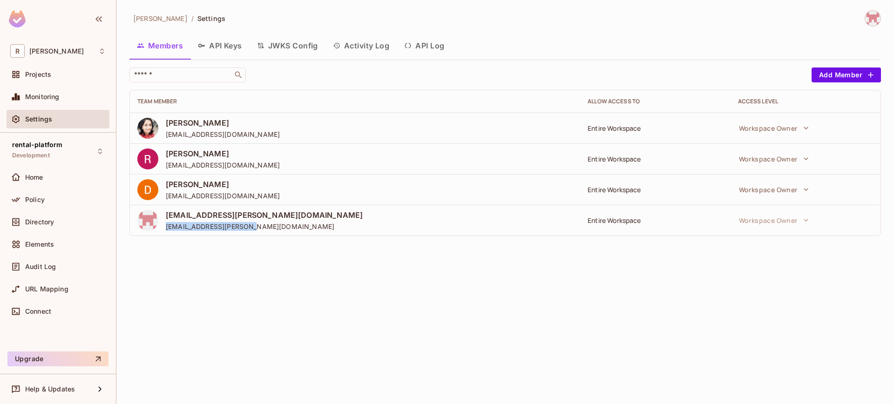
click at [189, 234] on td "[EMAIL_ADDRESS][PERSON_NAME][DOMAIN_NAME] [DOMAIN_NAME][EMAIL_ADDRESS][PERSON_N…" at bounding box center [355, 220] width 450 height 31
click at [170, 229] on span "[EMAIL_ADDRESS][PERSON_NAME][DOMAIN_NAME]" at bounding box center [264, 226] width 197 height 9
drag, startPoint x: 166, startPoint y: 227, endPoint x: 256, endPoint y: 227, distance: 89.9
click at [256, 227] on div "[EMAIL_ADDRESS][PERSON_NAME][DOMAIN_NAME] [DOMAIN_NAME][EMAIL_ADDRESS][PERSON_N…" at bounding box center [354, 220] width 435 height 21
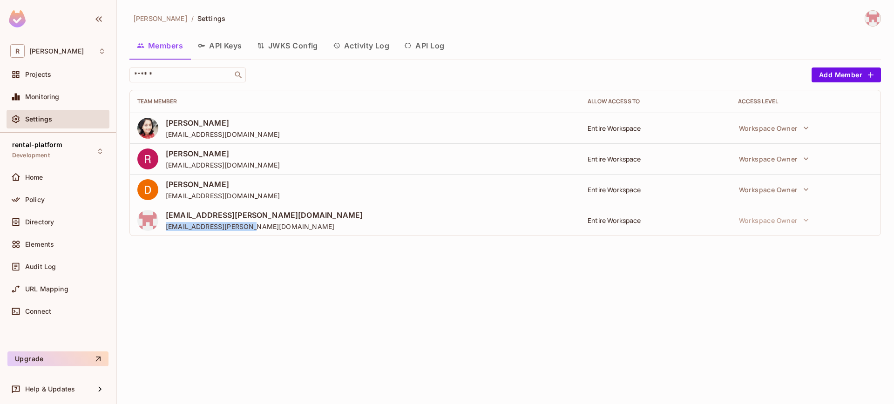
drag, startPoint x: 216, startPoint y: 228, endPoint x: 167, endPoint y: 228, distance: 48.9
click at [167, 228] on div "[EMAIL_ADDRESS][PERSON_NAME][DOMAIN_NAME] [DOMAIN_NAME][EMAIL_ADDRESS][PERSON_N…" at bounding box center [354, 220] width 435 height 21
click at [872, 19] on img at bounding box center [872, 18] width 15 height 15
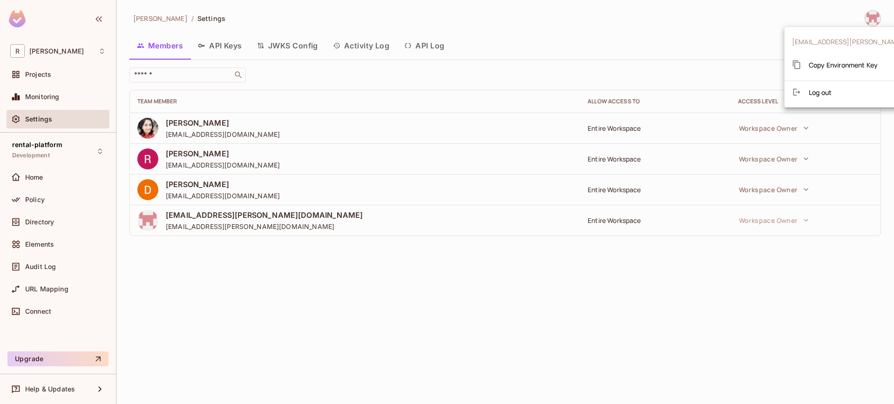
click at [211, 226] on div at bounding box center [447, 202] width 894 height 404
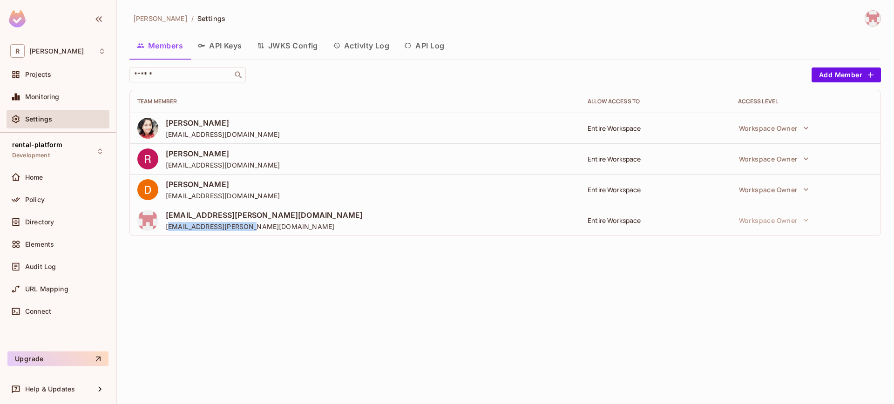
drag, startPoint x: 252, startPoint y: 224, endPoint x: 169, endPoint y: 226, distance: 82.9
click at [169, 226] on span "[EMAIL_ADDRESS][PERSON_NAME][DOMAIN_NAME]" at bounding box center [264, 226] width 197 height 9
click at [875, 17] on img at bounding box center [872, 18] width 15 height 15
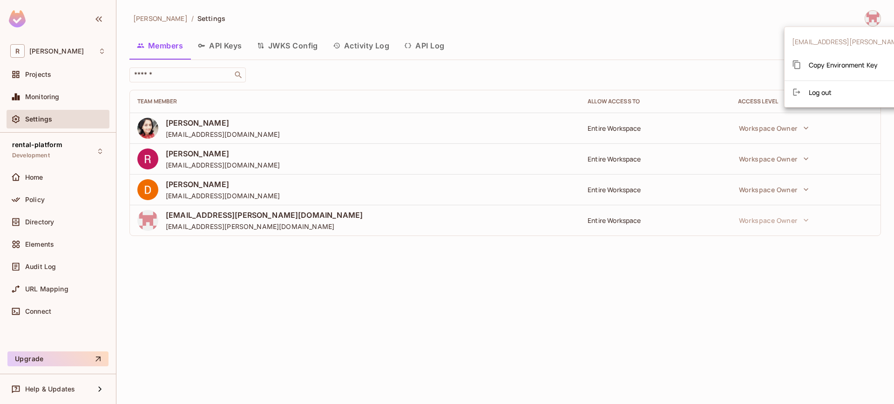
click at [875, 16] on div at bounding box center [447, 202] width 894 height 404
click at [362, 49] on button "Activity Log" at bounding box center [361, 45] width 72 height 23
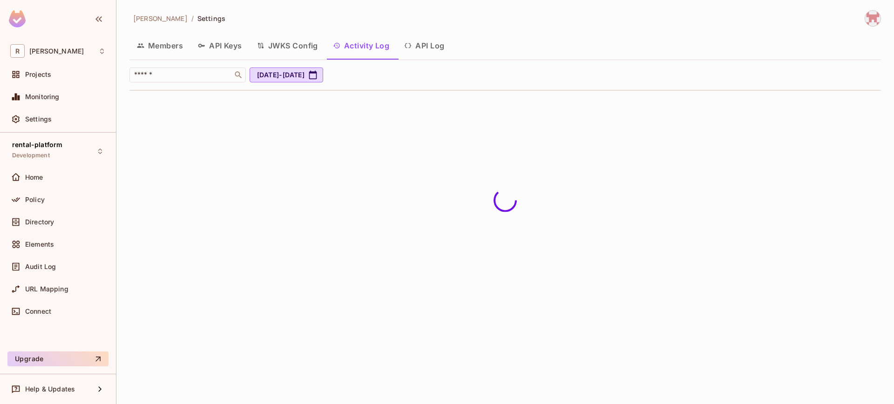
click at [152, 45] on button "Members" at bounding box center [159, 45] width 61 height 23
